Goal: Book appointment/travel/reservation

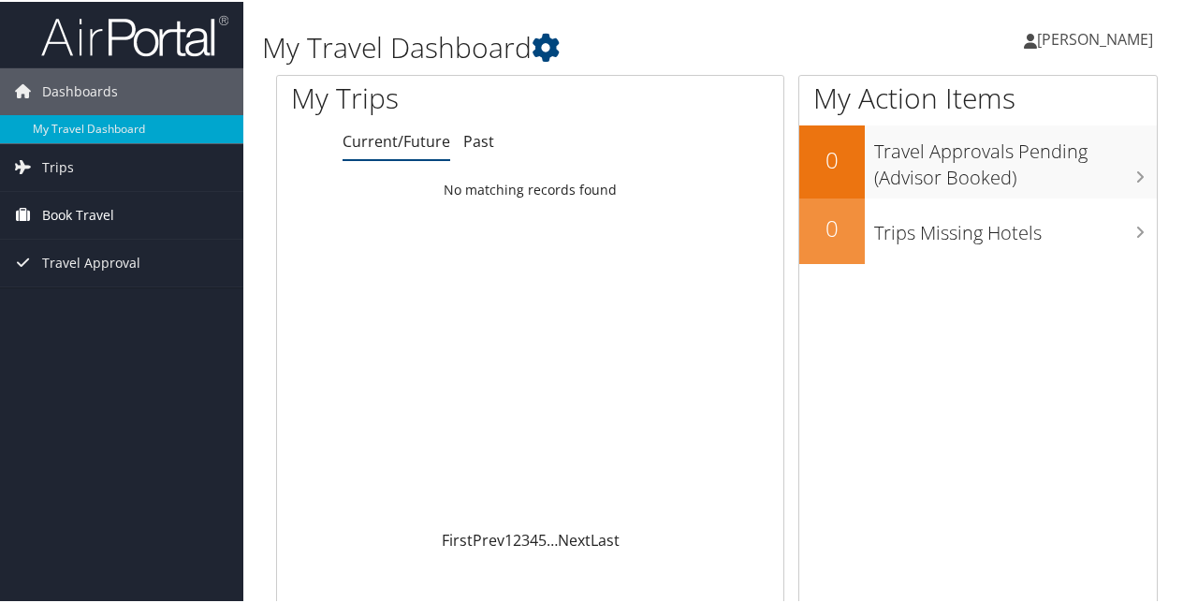
click at [45, 214] on span "Book Travel" at bounding box center [78, 213] width 72 height 47
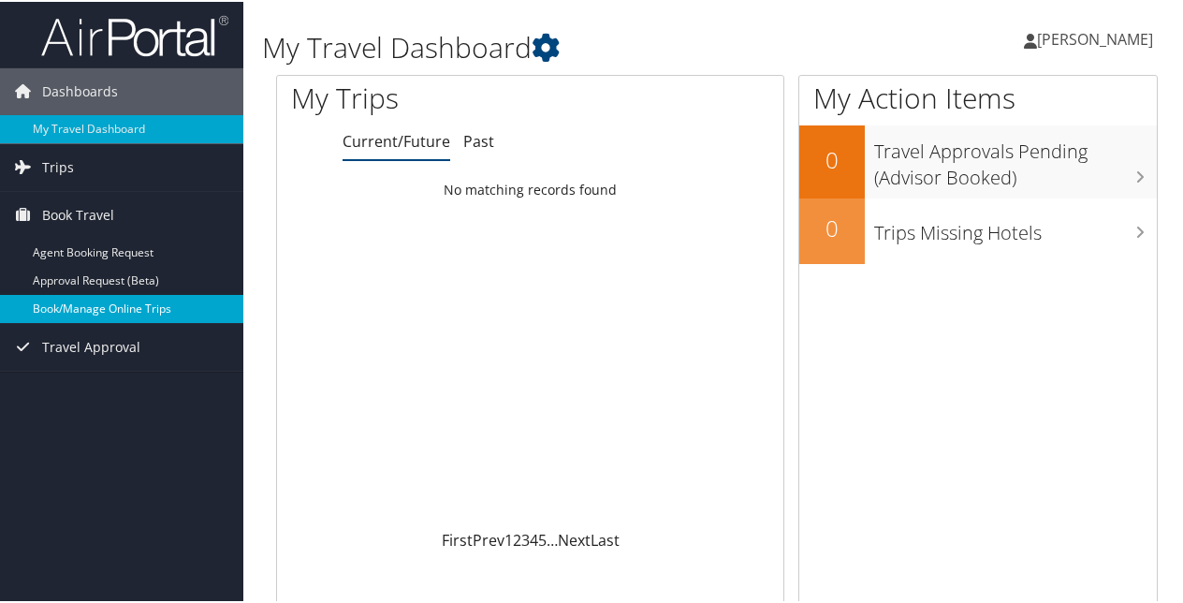
click at [62, 304] on link "Book/Manage Online Trips" at bounding box center [121, 307] width 243 height 28
